Goal: Information Seeking & Learning: Learn about a topic

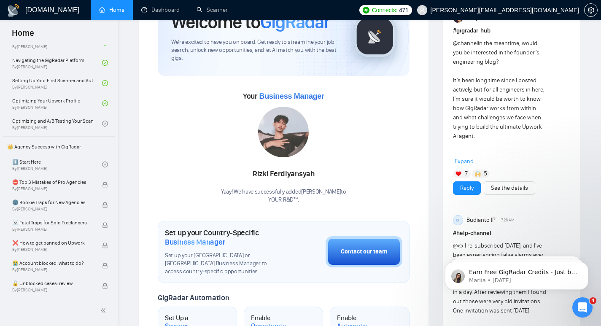
click at [42, 149] on span "👑 Agency Success with GigRadar" at bounding box center [59, 146] width 110 height 17
click at [22, 165] on link "1️⃣ Start Here By [PERSON_NAME]" at bounding box center [57, 164] width 90 height 19
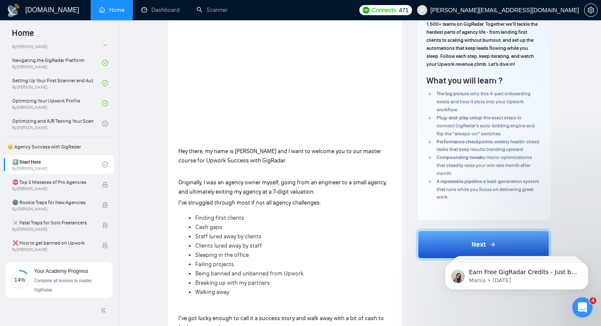
scroll to position [113, 0]
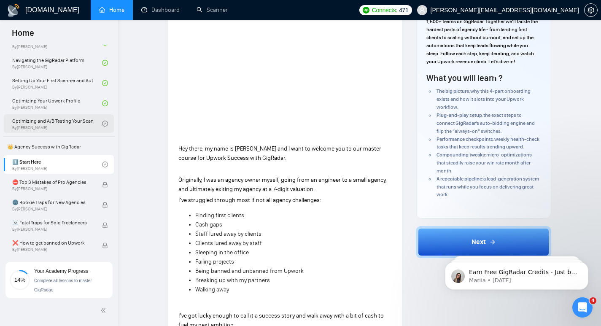
click at [20, 126] on link "Optimizing and A/B Testing Your Scanner for Better Results By [PERSON_NAME]" at bounding box center [57, 123] width 90 height 19
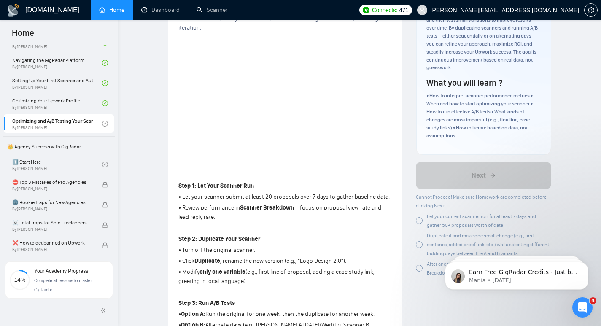
click at [420, 218] on div at bounding box center [419, 220] width 7 height 7
click at [417, 245] on div at bounding box center [419, 244] width 7 height 7
click at [419, 266] on div at bounding box center [419, 268] width 7 height 7
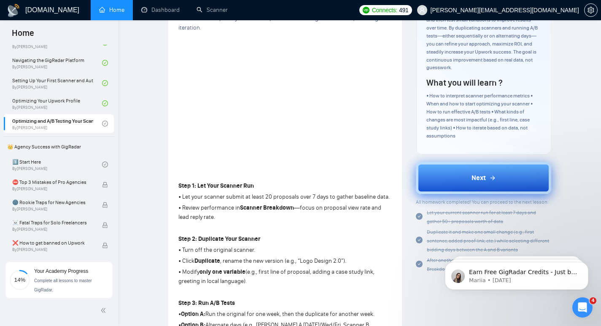
click at [482, 182] on span "Next" at bounding box center [479, 178] width 14 height 10
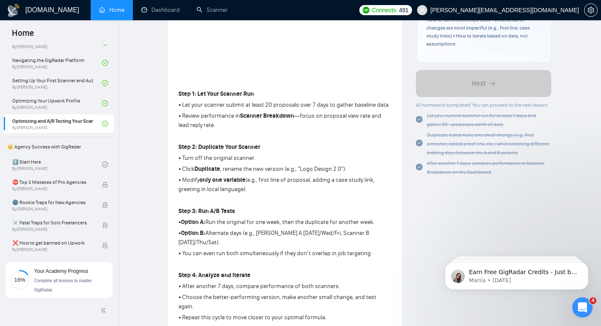
scroll to position [169, 0]
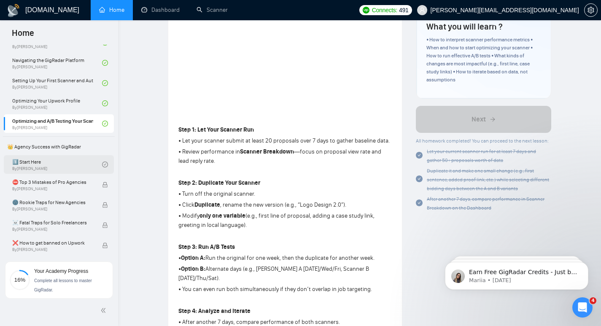
click at [49, 162] on link "1️⃣ Start Here By [PERSON_NAME]" at bounding box center [57, 164] width 90 height 19
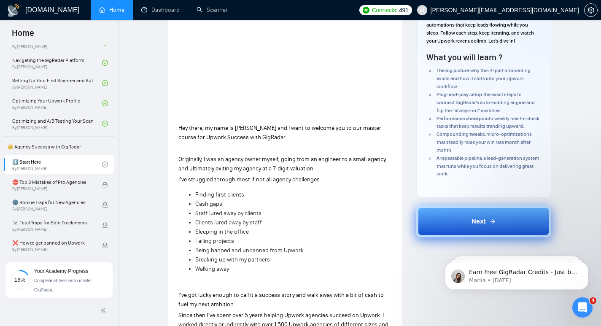
scroll to position [169, 0]
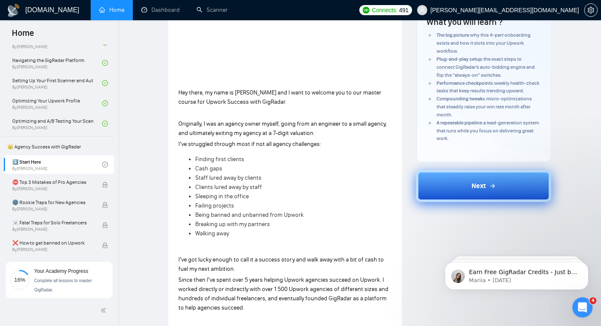
click at [484, 186] on span "Next" at bounding box center [479, 186] width 14 height 10
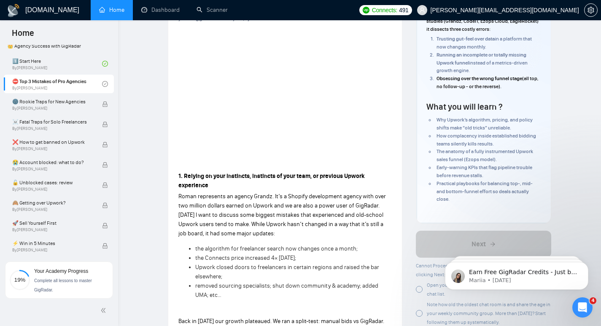
scroll to position [169, 0]
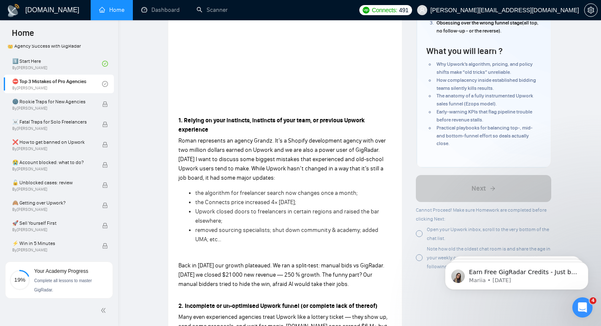
click at [425, 236] on div "Open your Upwork inbox, scroll to the very bottom of the chat list." at bounding box center [483, 234] width 135 height 18
click at [421, 259] on div at bounding box center [419, 257] width 7 height 7
click at [419, 235] on div at bounding box center [419, 233] width 7 height 7
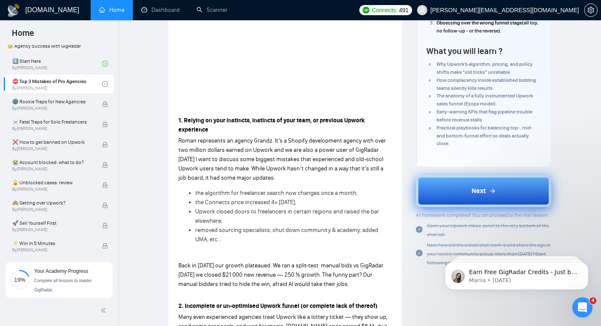
click at [484, 185] on button "Next" at bounding box center [483, 191] width 135 height 32
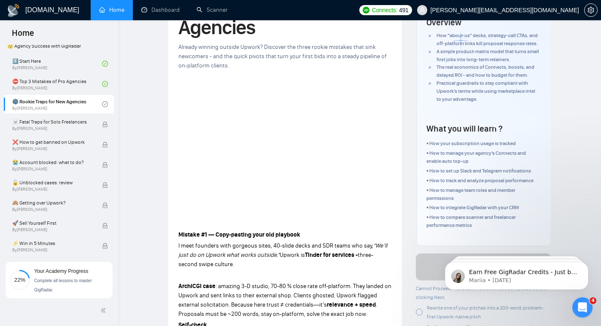
scroll to position [49, 0]
